Goal: Navigation & Orientation: Find specific page/section

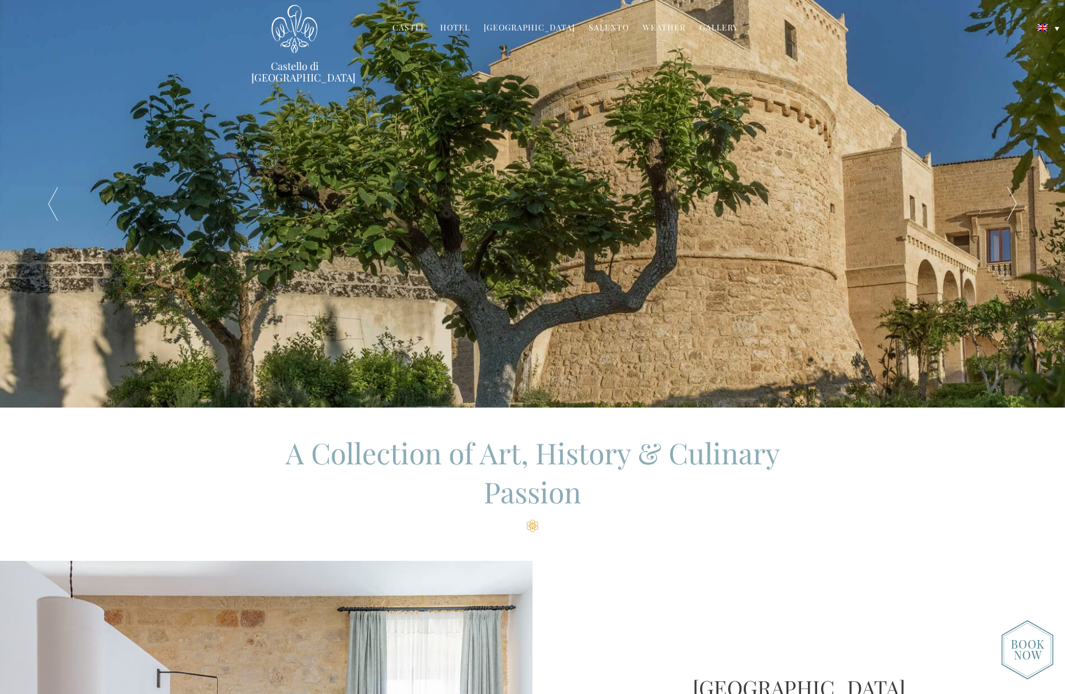
click at [598, 28] on link "Salento" at bounding box center [609, 28] width 40 height 13
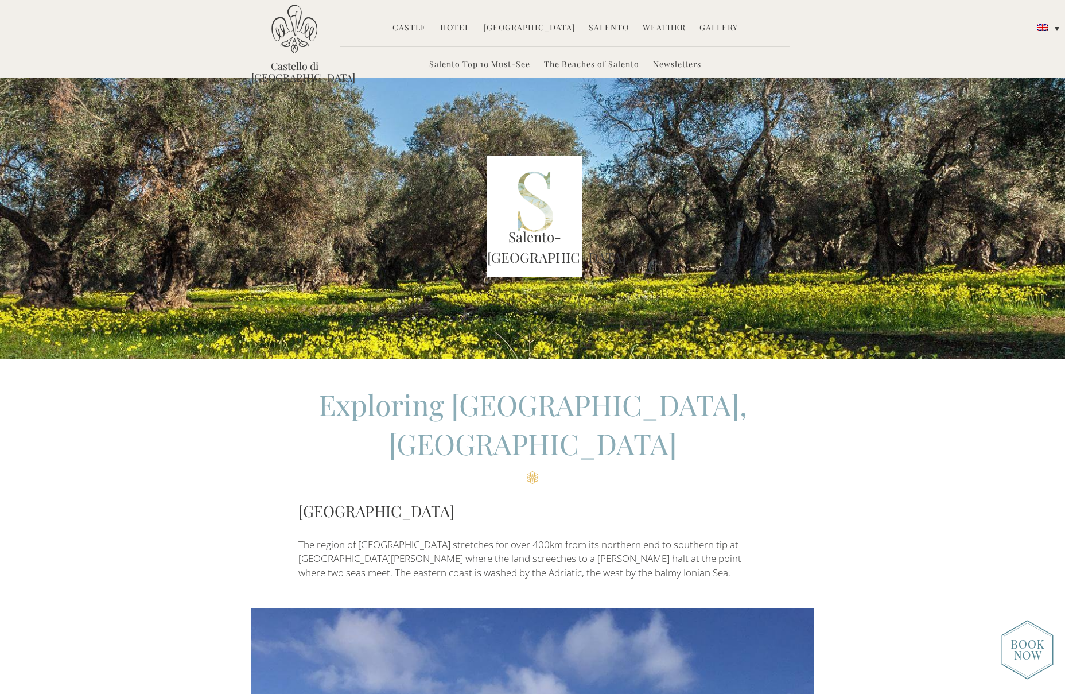
click at [418, 26] on link "Castle" at bounding box center [410, 28] width 34 height 13
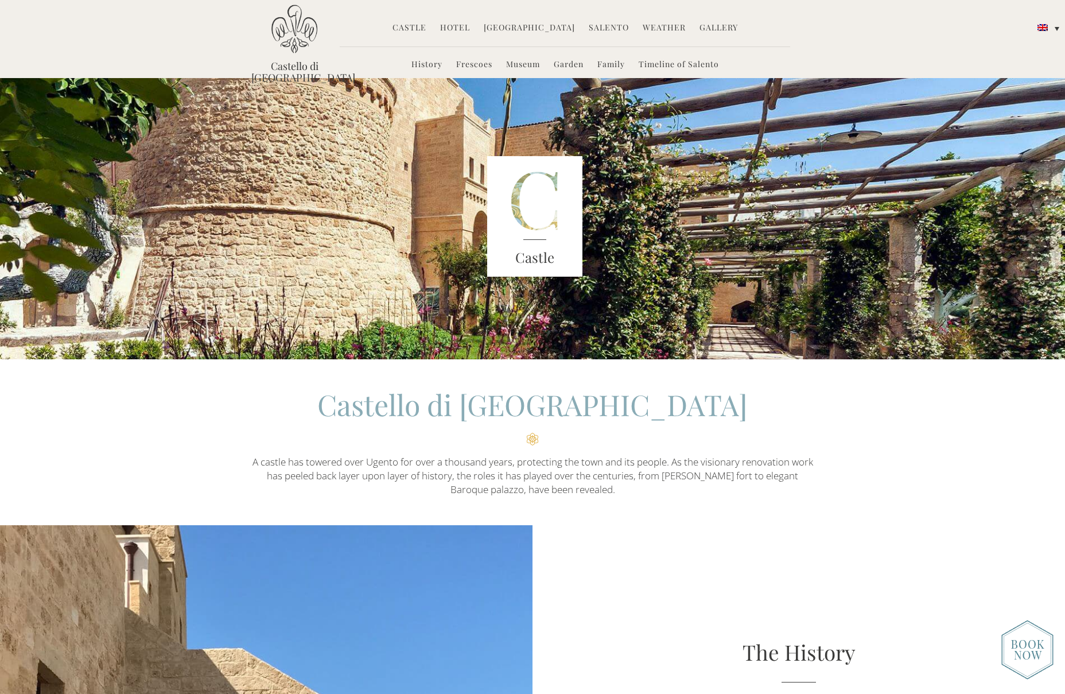
click at [404, 28] on link "Castle" at bounding box center [410, 28] width 34 height 13
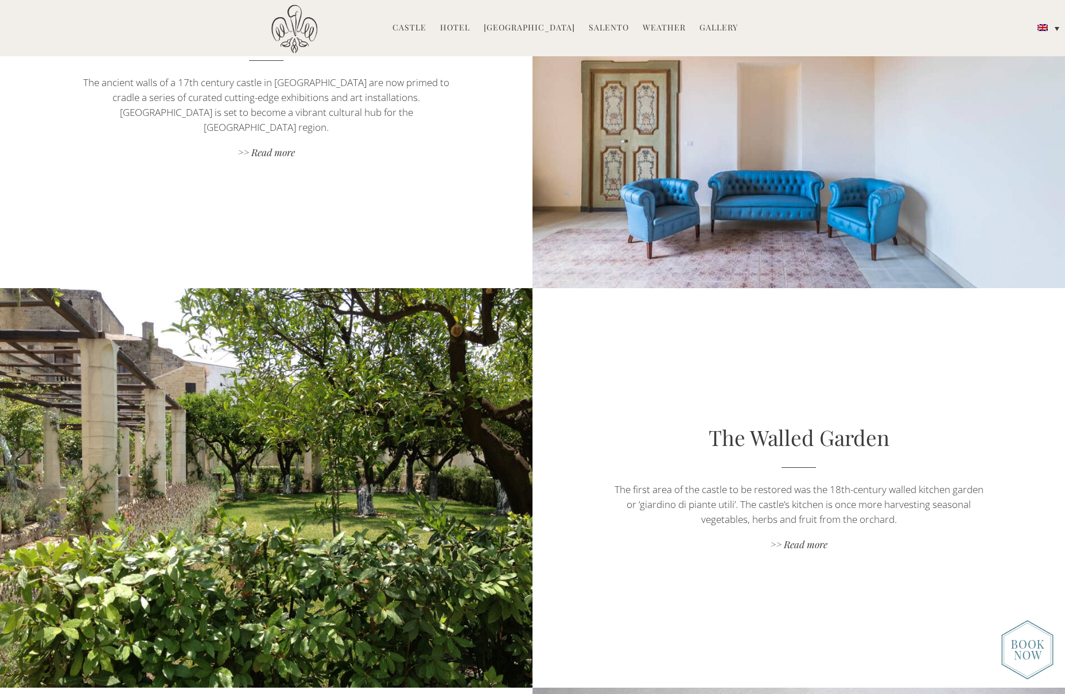
scroll to position [1836, 0]
